Goal: Task Accomplishment & Management: Manage account settings

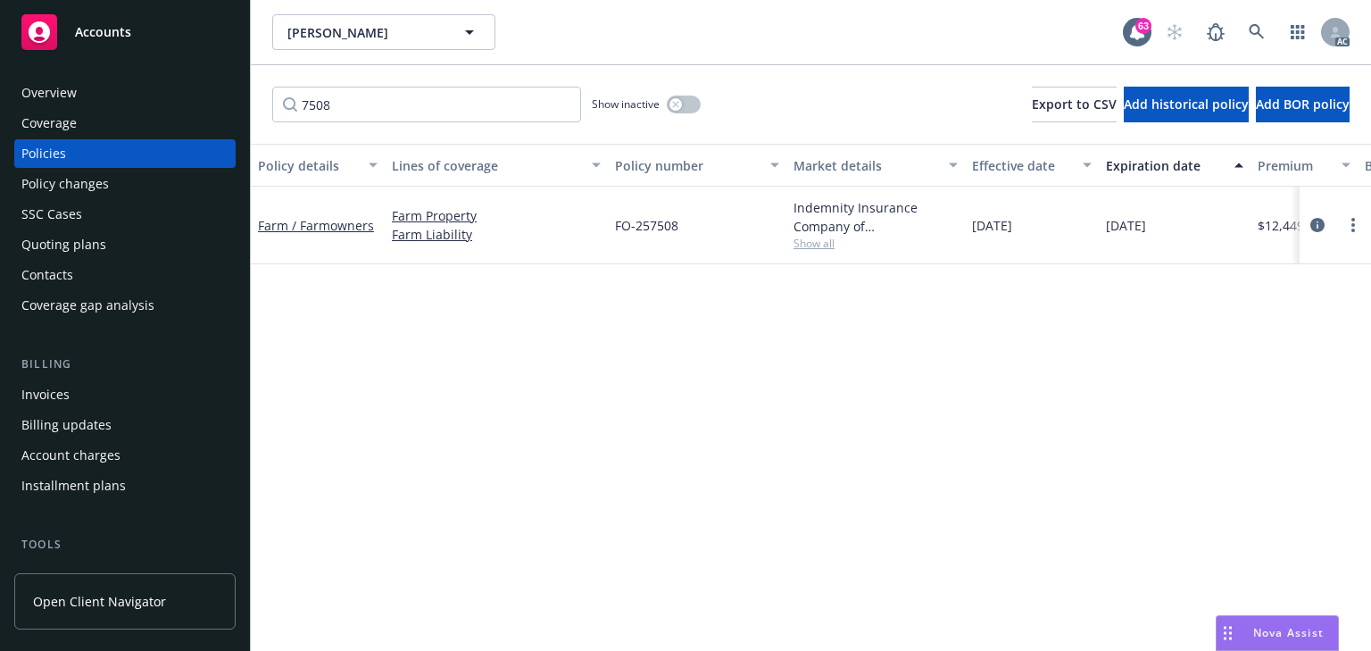
scroll to position [0, 428]
